Goal: Transaction & Acquisition: Purchase product/service

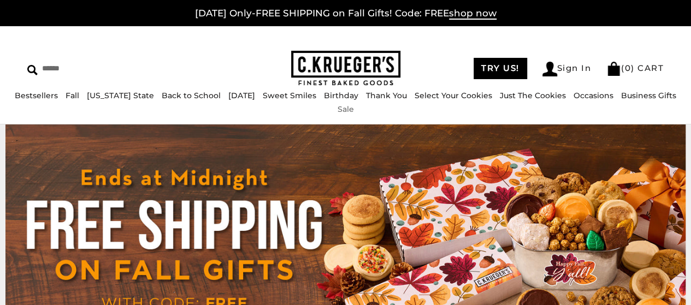
click at [354, 107] on link "Sale" at bounding box center [346, 109] width 16 height 10
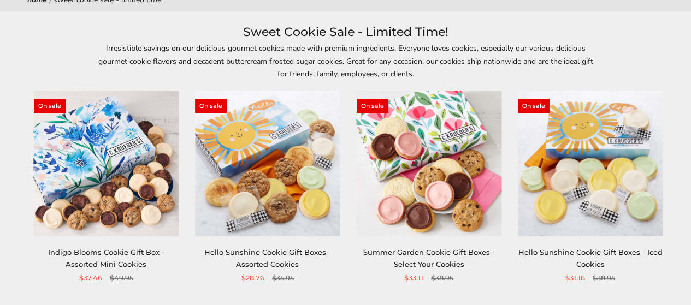
scroll to position [164, 0]
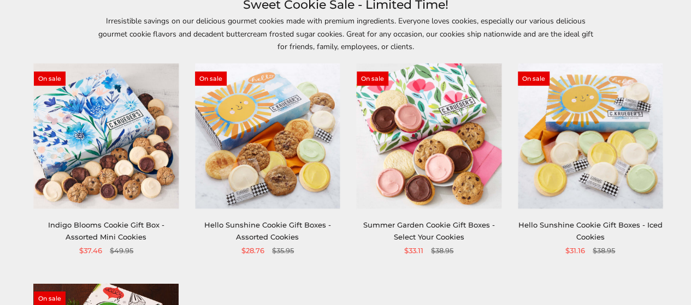
click at [266, 130] on img at bounding box center [267, 136] width 145 height 145
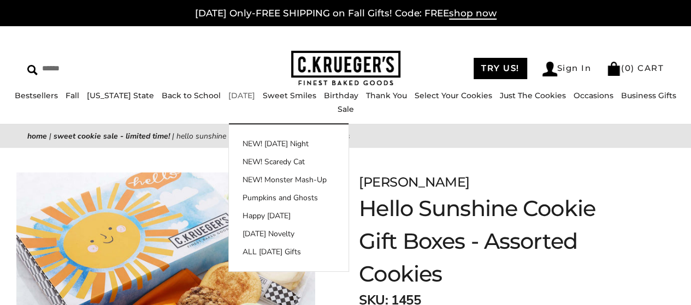
click at [228, 101] on link "[DATE]" at bounding box center [241, 96] width 27 height 10
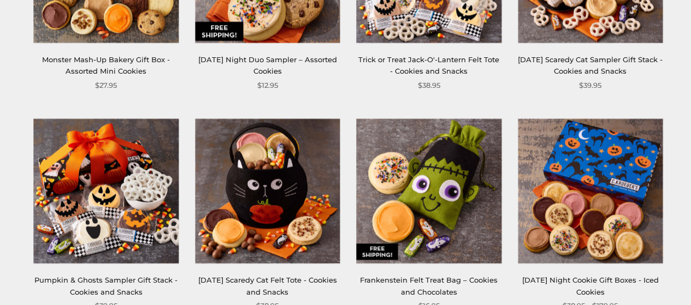
scroll to position [820, 0]
